Goal: Navigation & Orientation: Find specific page/section

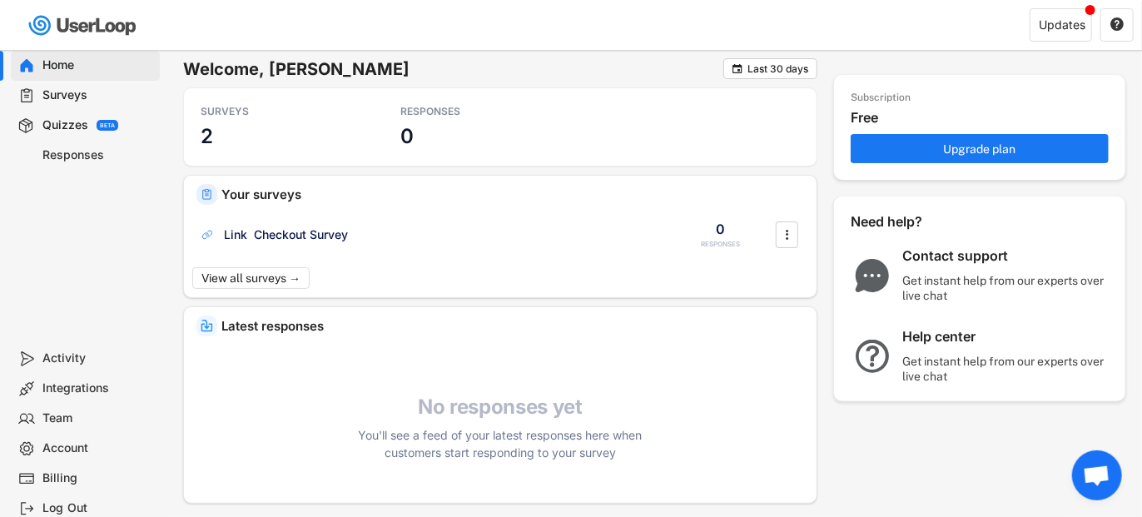
click at [108, 287] on div "Home Surveys Quizzes BETA Responses" at bounding box center [83, 189] width 166 height 310
click at [349, 445] on div "No responses yet You'll see a feed of your latest responses here when customers…" at bounding box center [500, 427] width 633 height 67
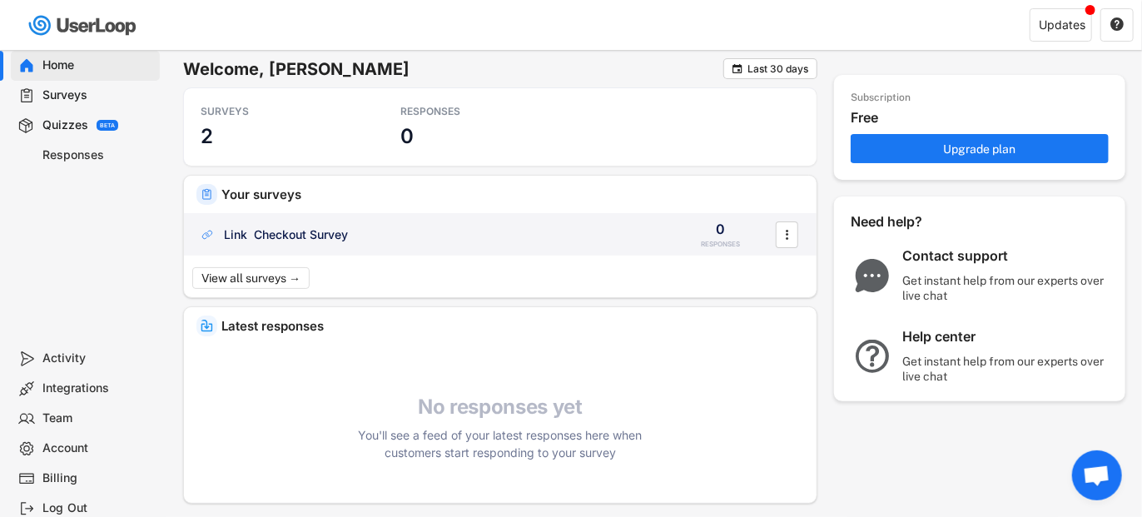
click at [332, 232] on div "Link Checkout Survey" at bounding box center [286, 234] width 124 height 17
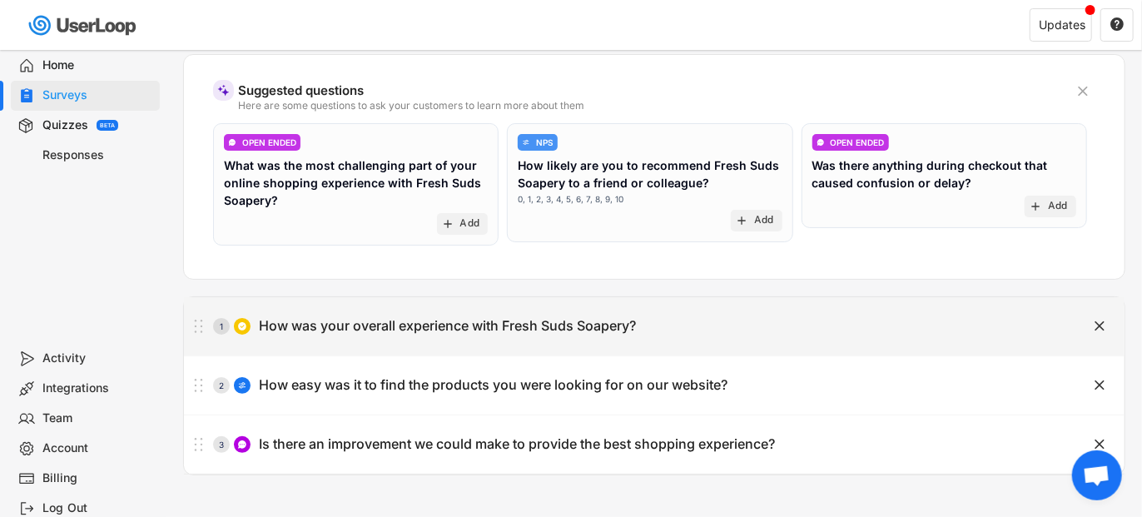
scroll to position [250, 0]
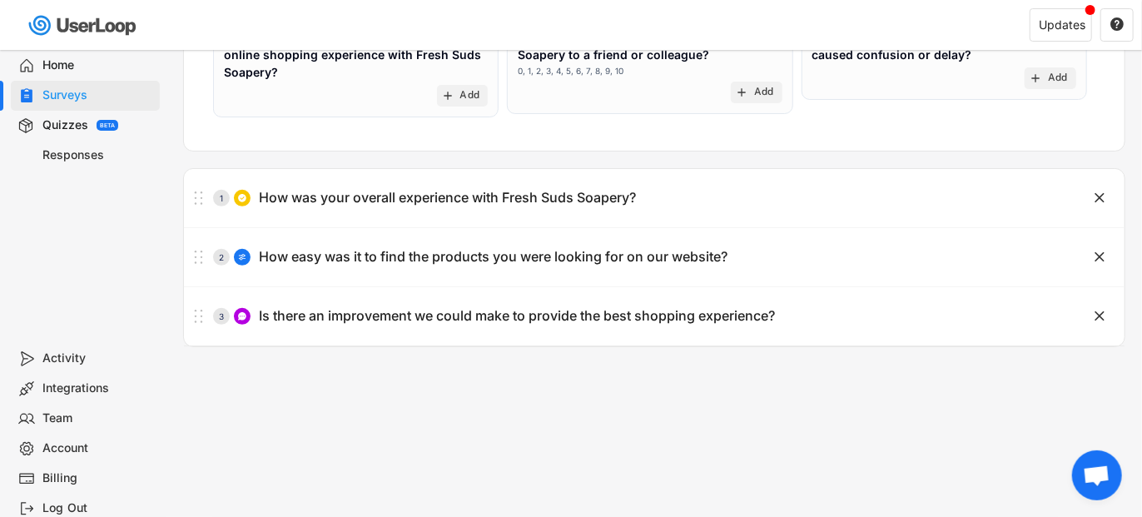
click at [71, 58] on div "Home" at bounding box center [98, 65] width 110 height 16
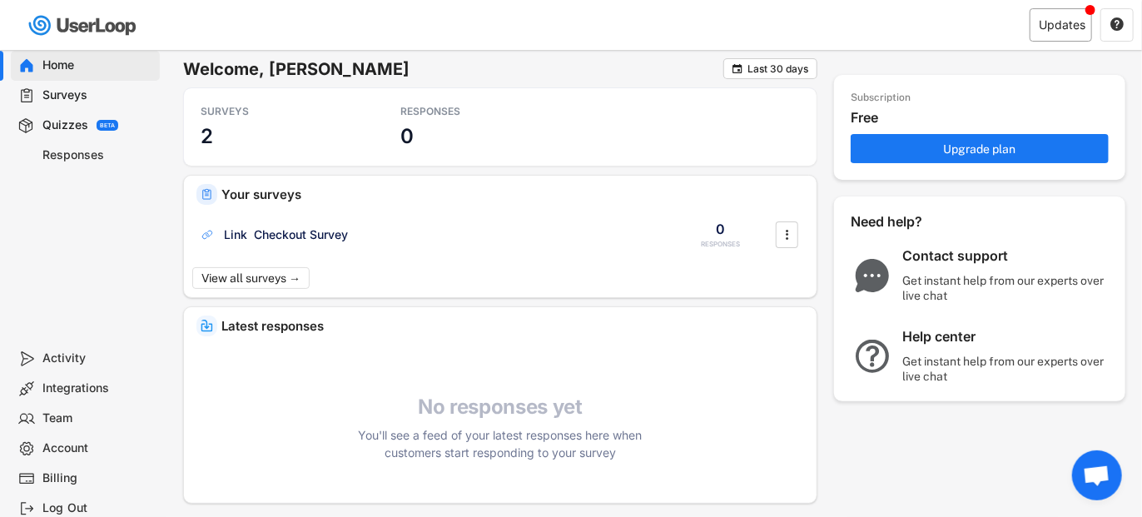
click at [1056, 30] on div "Updates" at bounding box center [1062, 25] width 47 height 12
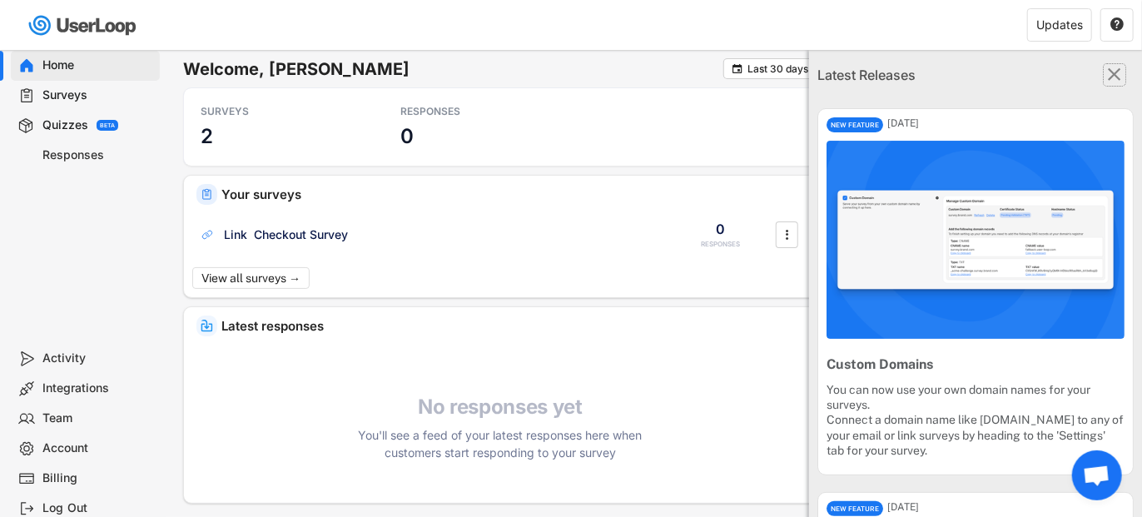
click at [1109, 75] on text "" at bounding box center [1115, 74] width 13 height 22
